Goal: Transaction & Acquisition: Subscribe to service/newsletter

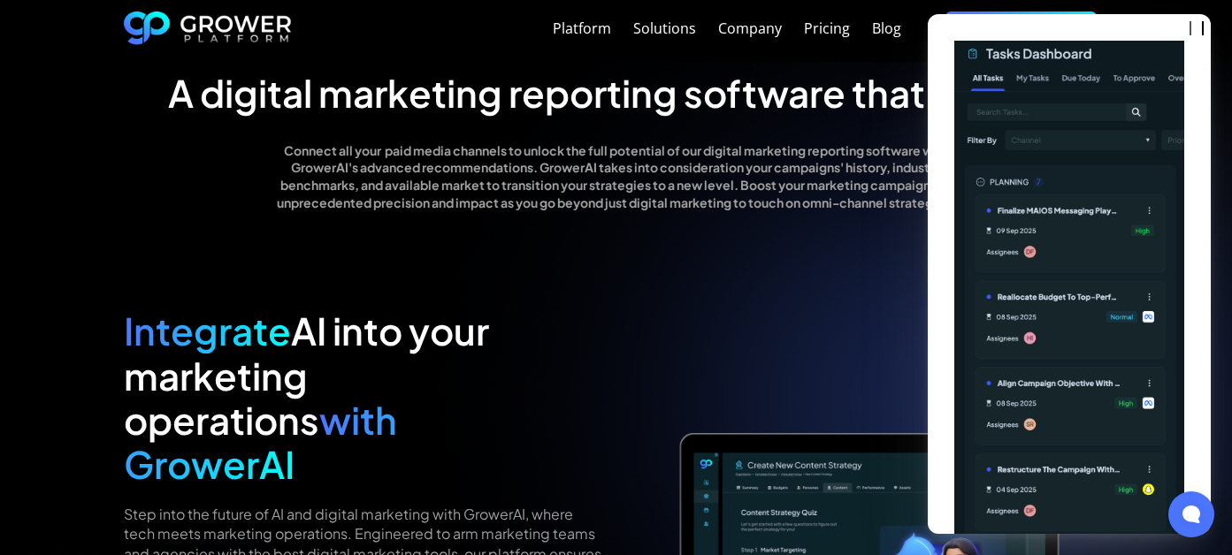
scroll to position [1504, 0]
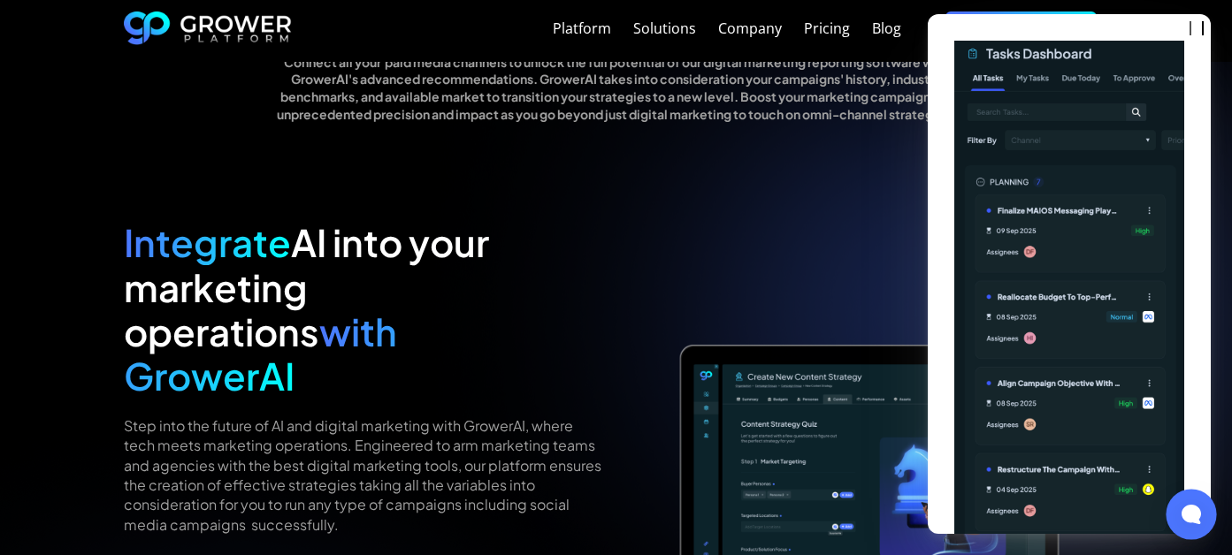
click at [1190, 528] on div at bounding box center [1191, 514] width 50 height 50
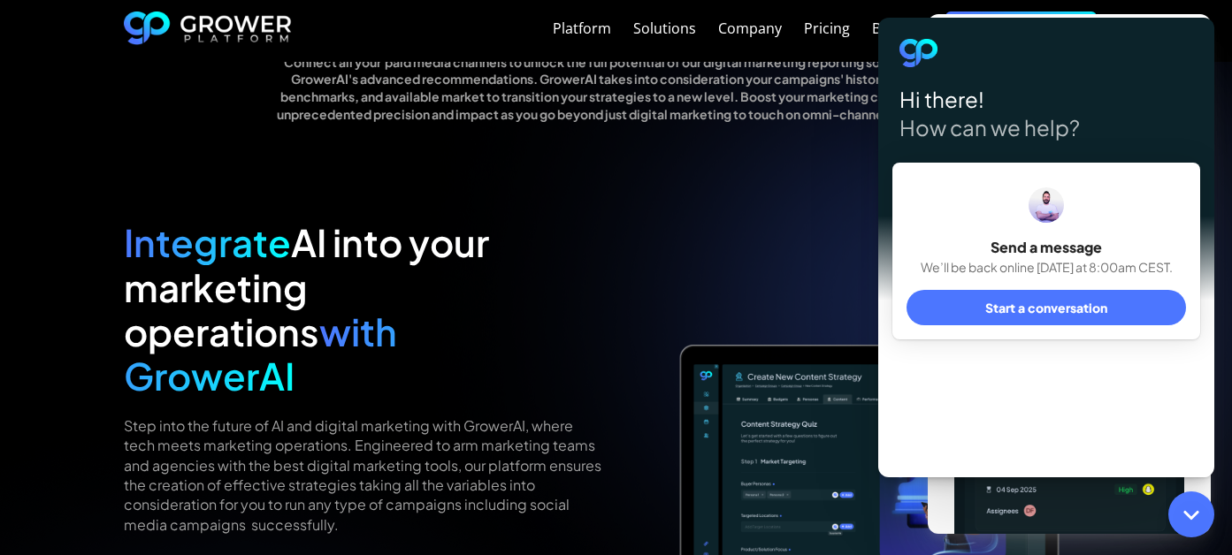
click at [804, 264] on img at bounding box center [869, 474] width 479 height 508
click at [1191, 511] on icon at bounding box center [1191, 514] width 23 height 23
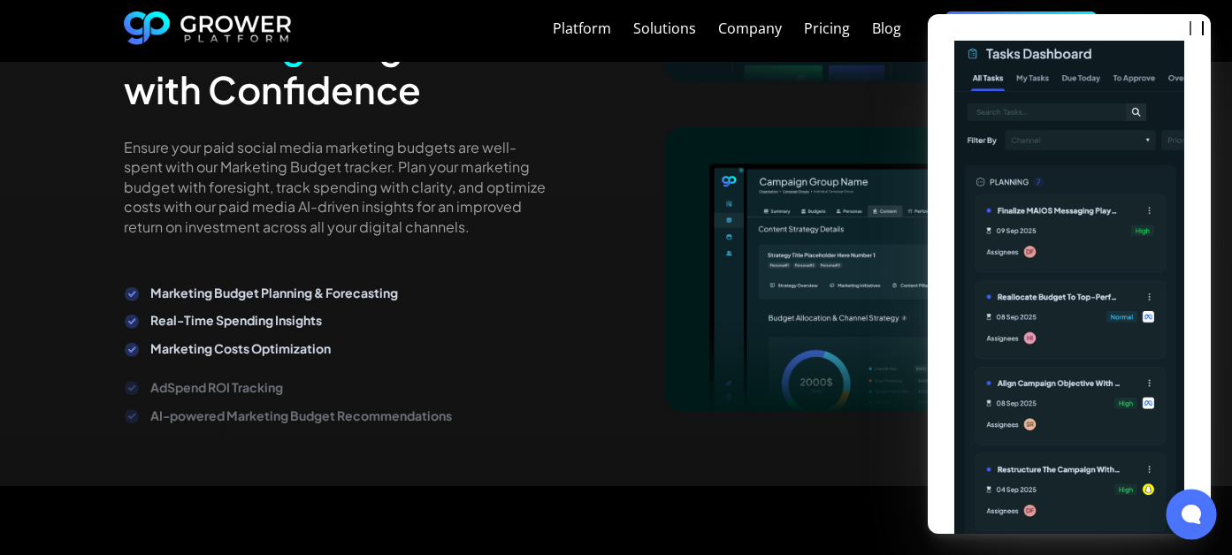
scroll to position [4246, 0]
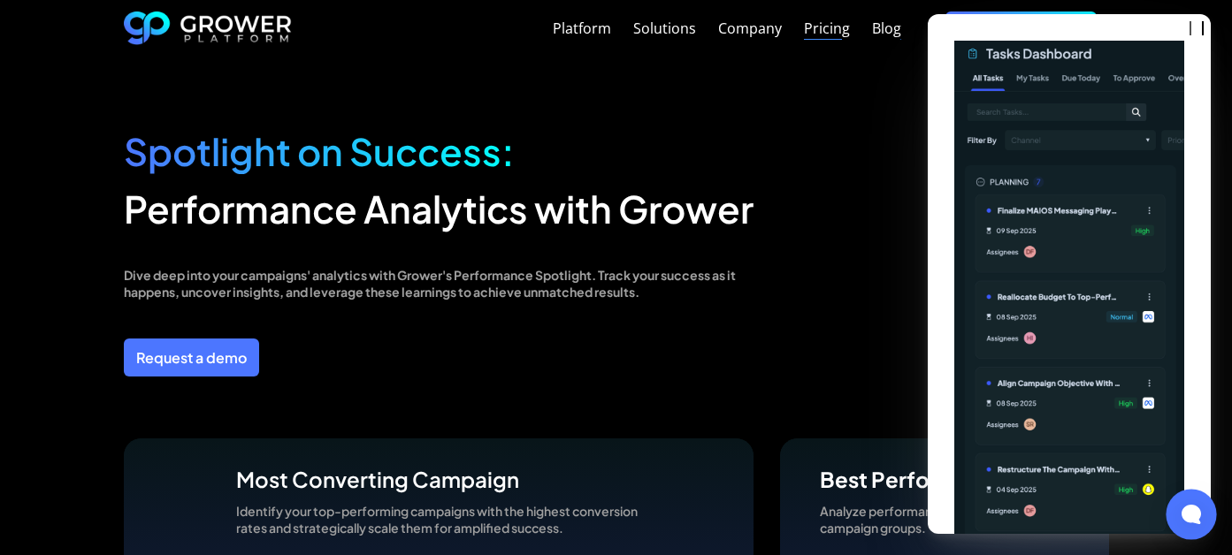
click at [836, 22] on div "Pricing" at bounding box center [827, 28] width 46 height 17
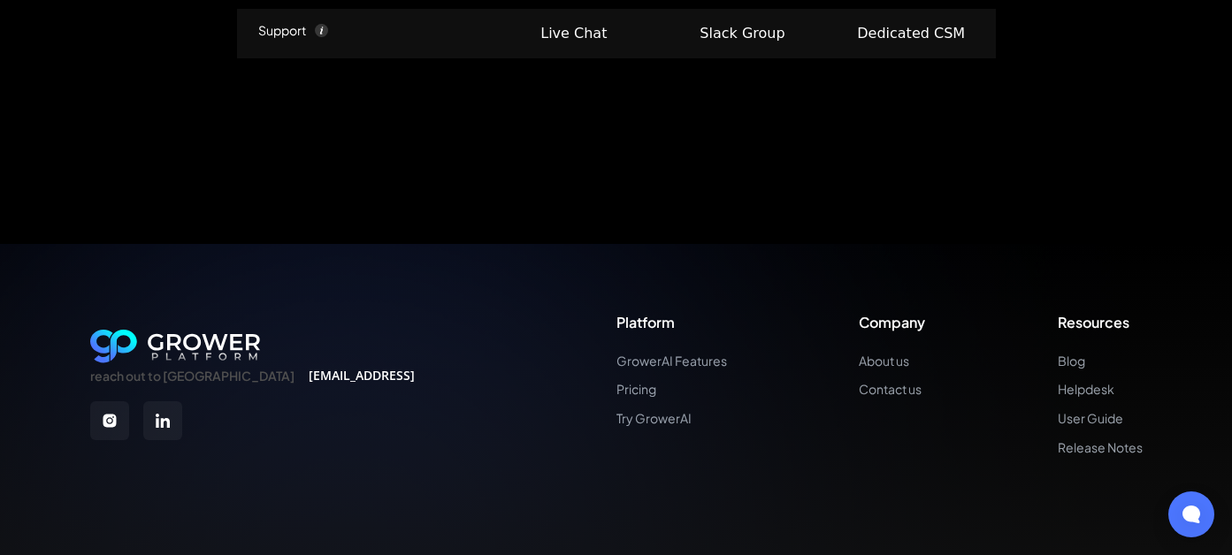
scroll to position [2942, 0]
